Goal: Use online tool/utility: Utilize a website feature to perform a specific function

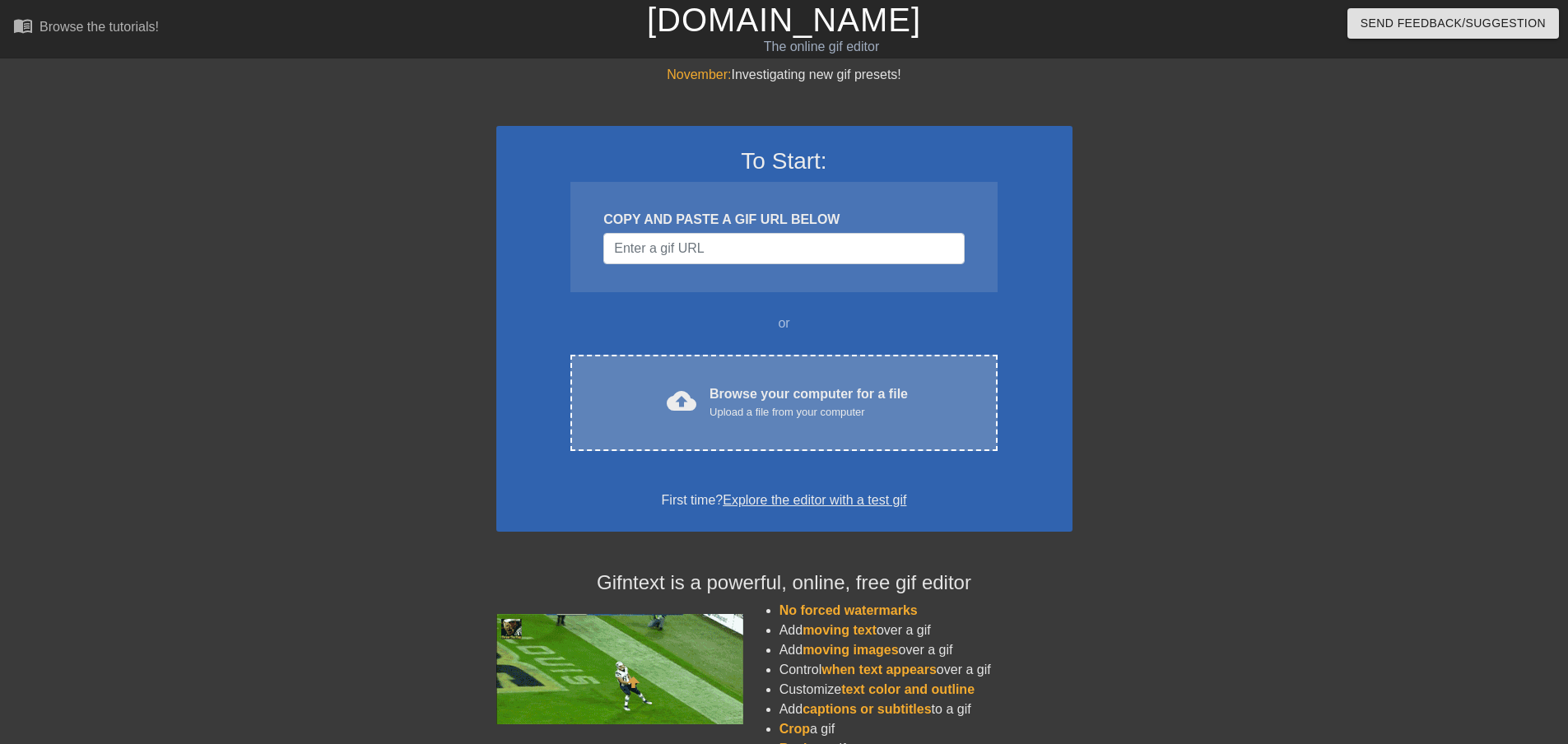
click at [808, 409] on div "Upload a file from your computer" at bounding box center [809, 412] width 199 height 16
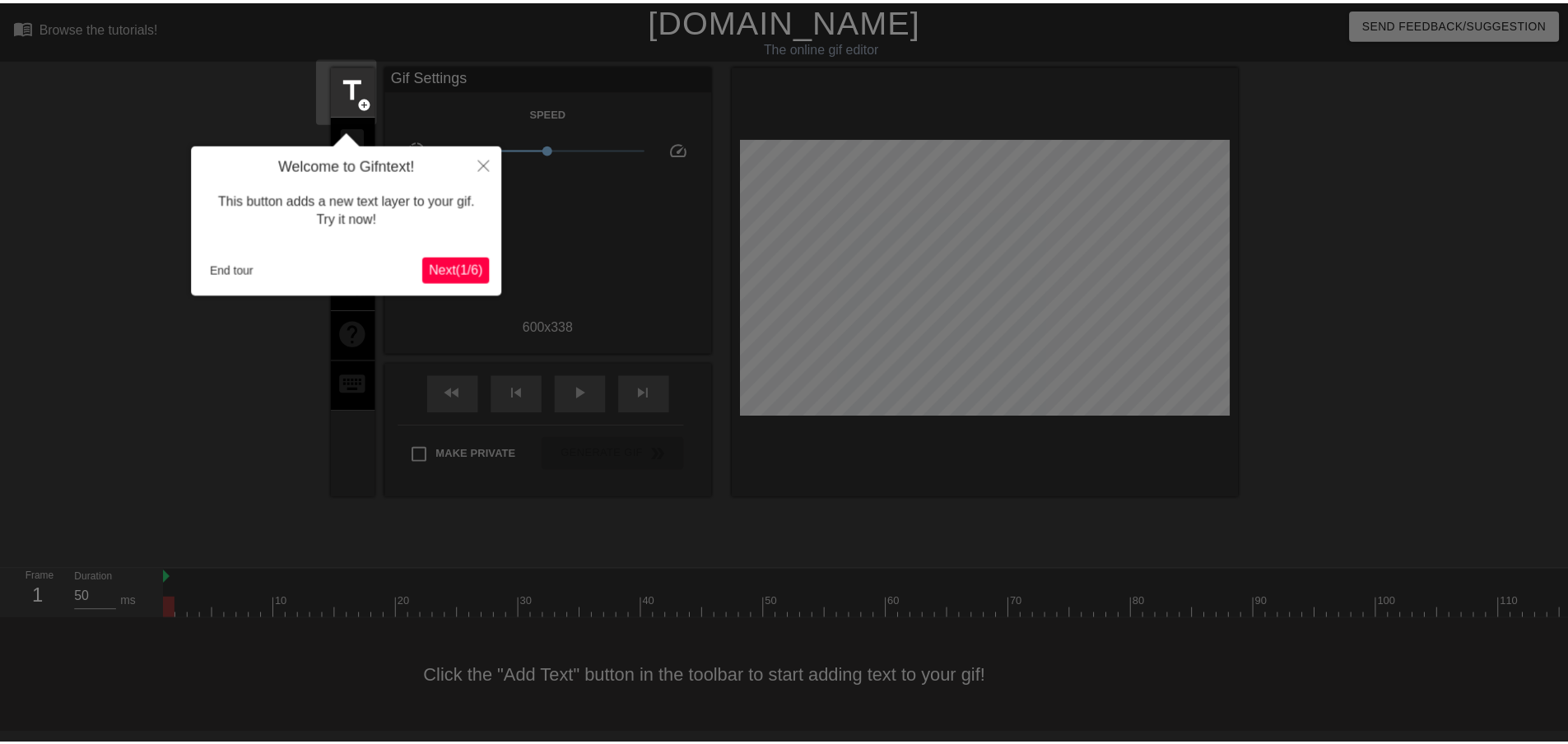
scroll to position [2, 0]
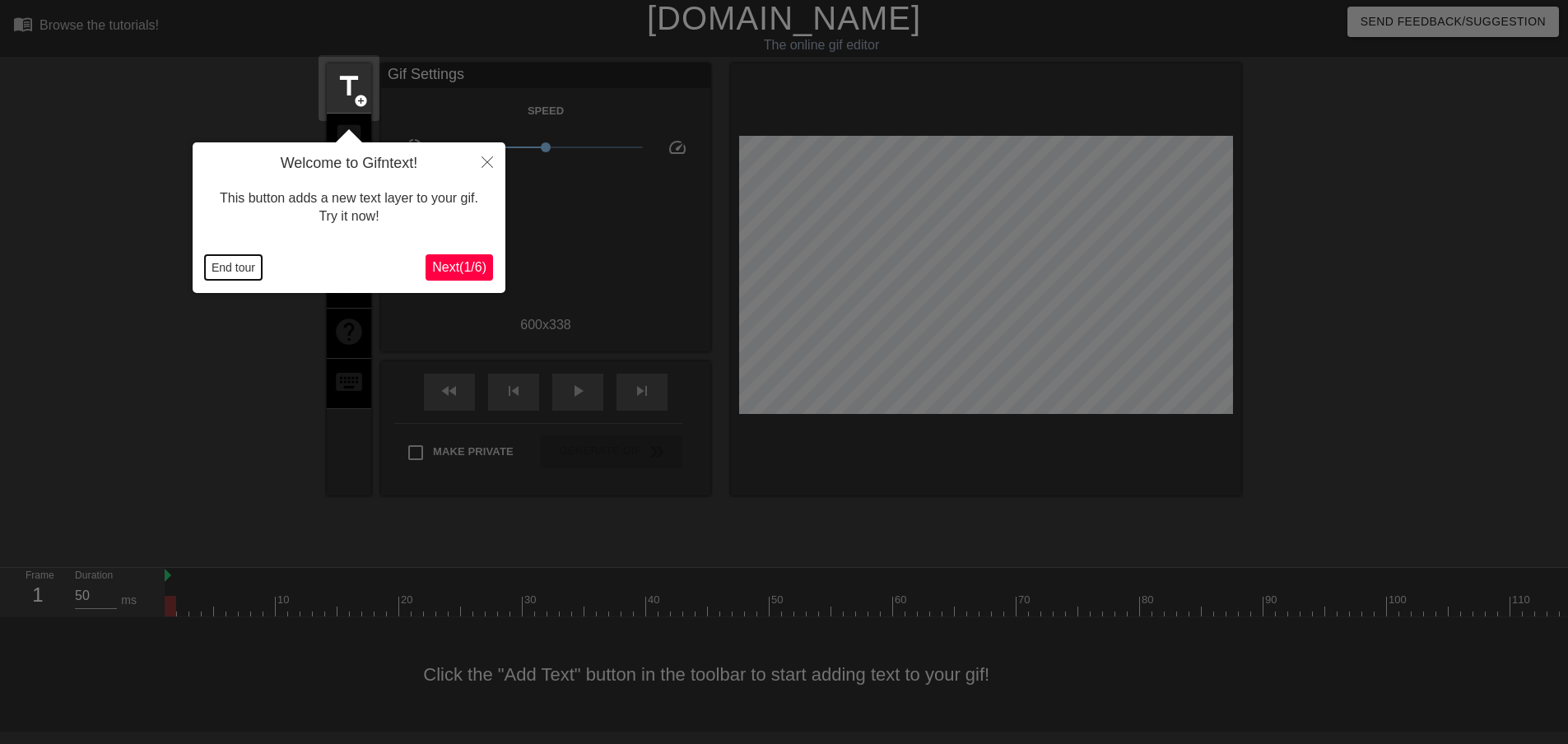
click at [237, 266] on button "End tour" at bounding box center [233, 267] width 57 height 25
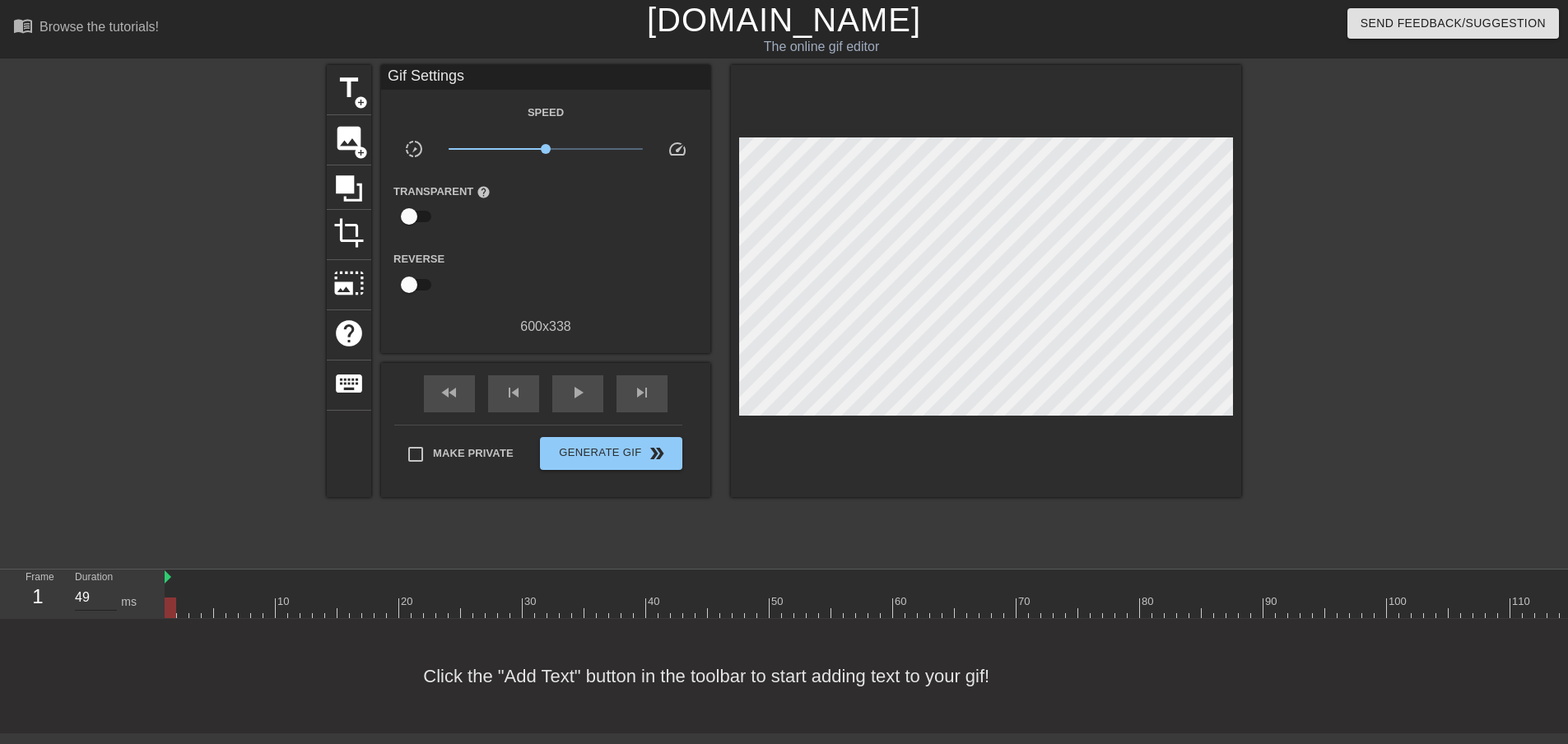
click at [112, 597] on input "49" at bounding box center [95, 597] width 42 height 27
click at [112, 597] on input "48" at bounding box center [95, 597] width 42 height 27
click at [112, 597] on input "47" at bounding box center [95, 597] width 42 height 27
click at [112, 597] on input "46" at bounding box center [95, 597] width 42 height 27
click at [112, 597] on input "45" at bounding box center [95, 597] width 42 height 27
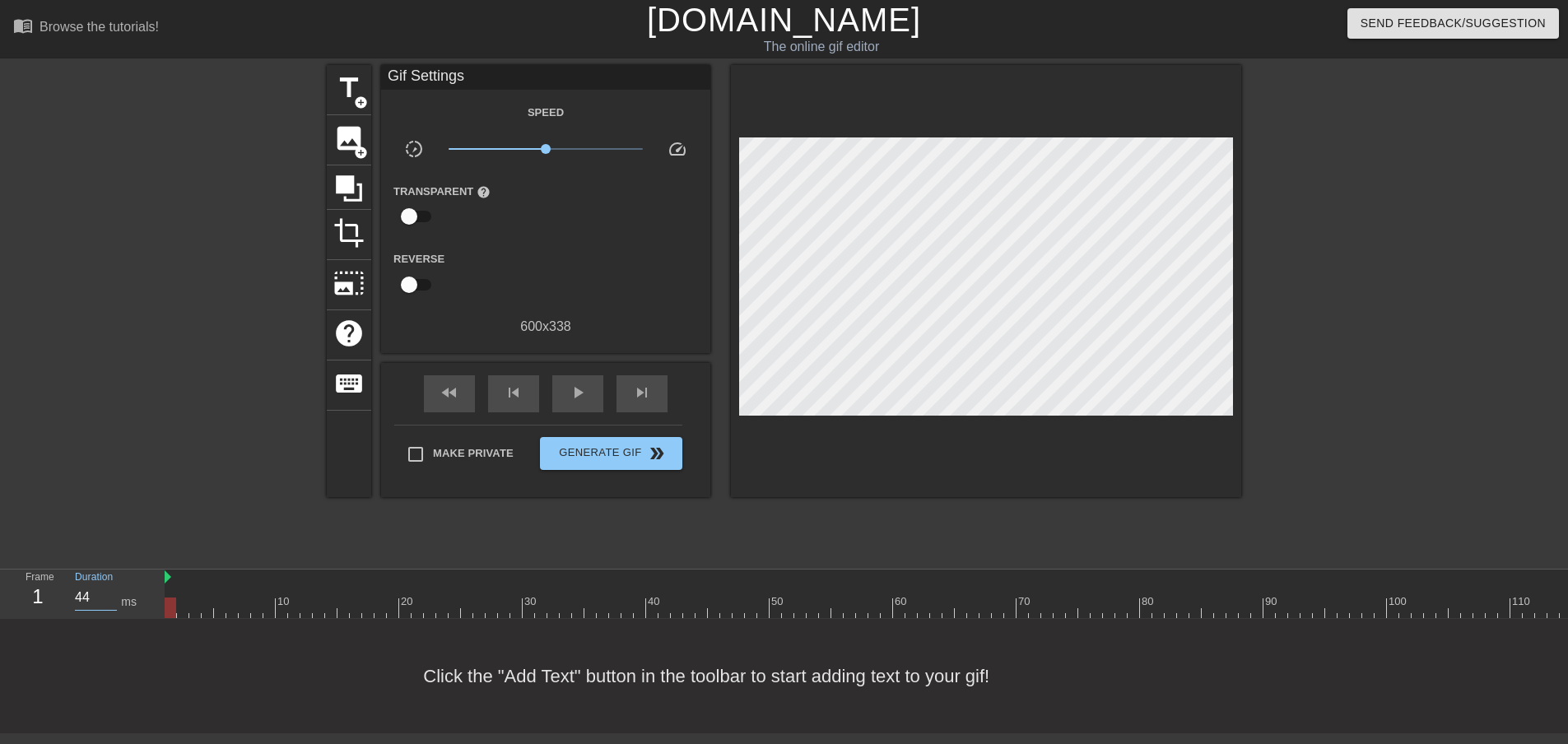
click at [112, 597] on input "44" at bounding box center [95, 597] width 42 height 27
type input "26"
click at [112, 597] on input "26" at bounding box center [95, 597] width 42 height 27
click at [268, 661] on div "Click the "Add Text" button in the toolbar to start adding text to your gif!" at bounding box center [784, 676] width 1568 height 114
